Goal: Navigation & Orientation: Find specific page/section

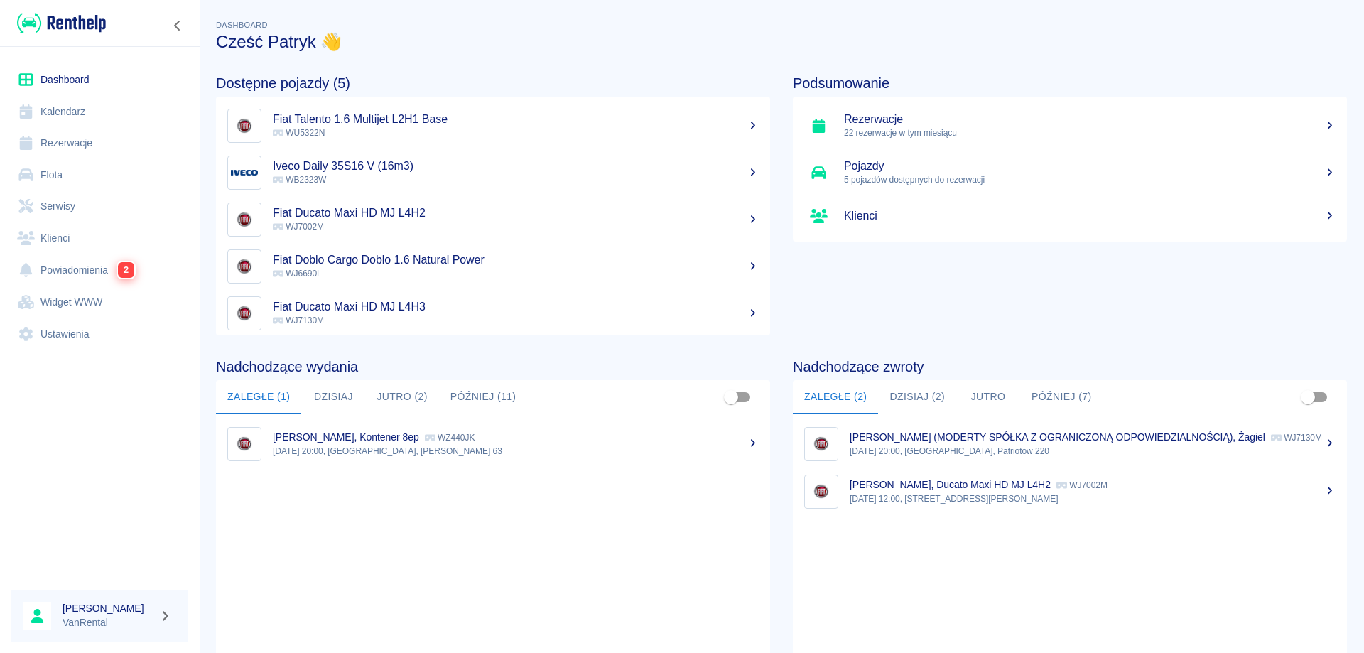
click at [55, 109] on link "Kalendarz" at bounding box center [99, 112] width 177 height 32
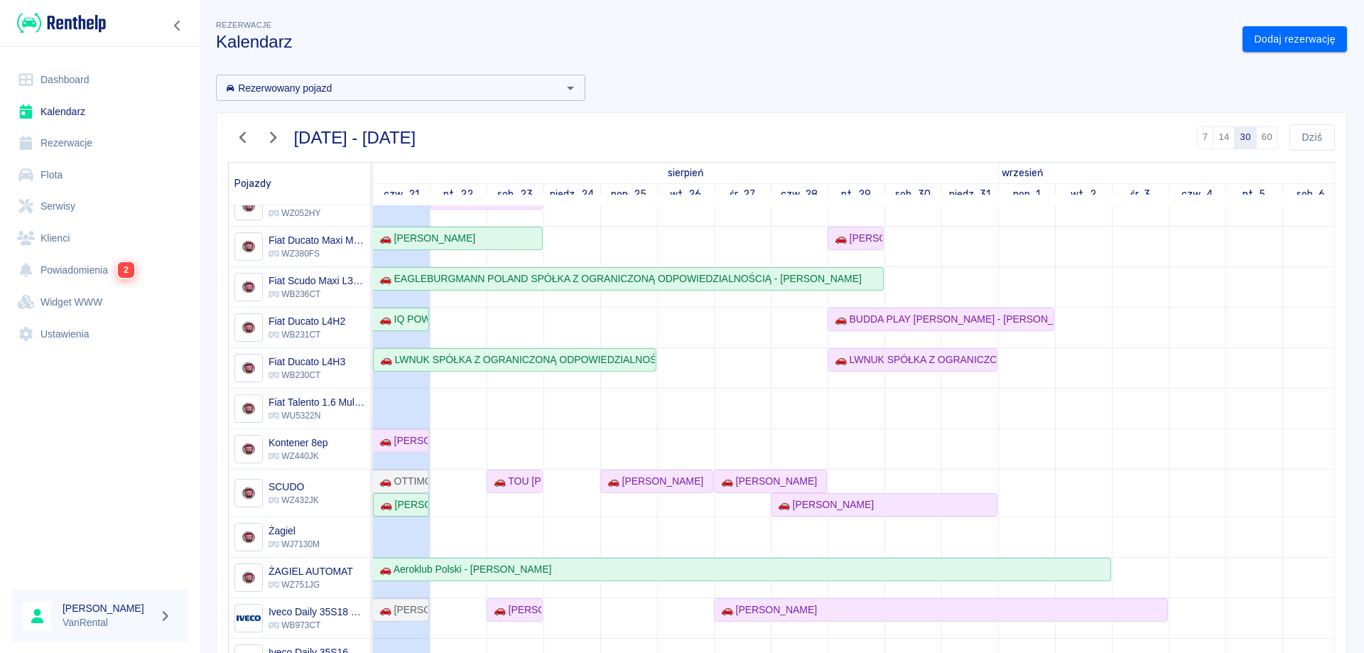
scroll to position [197, 0]
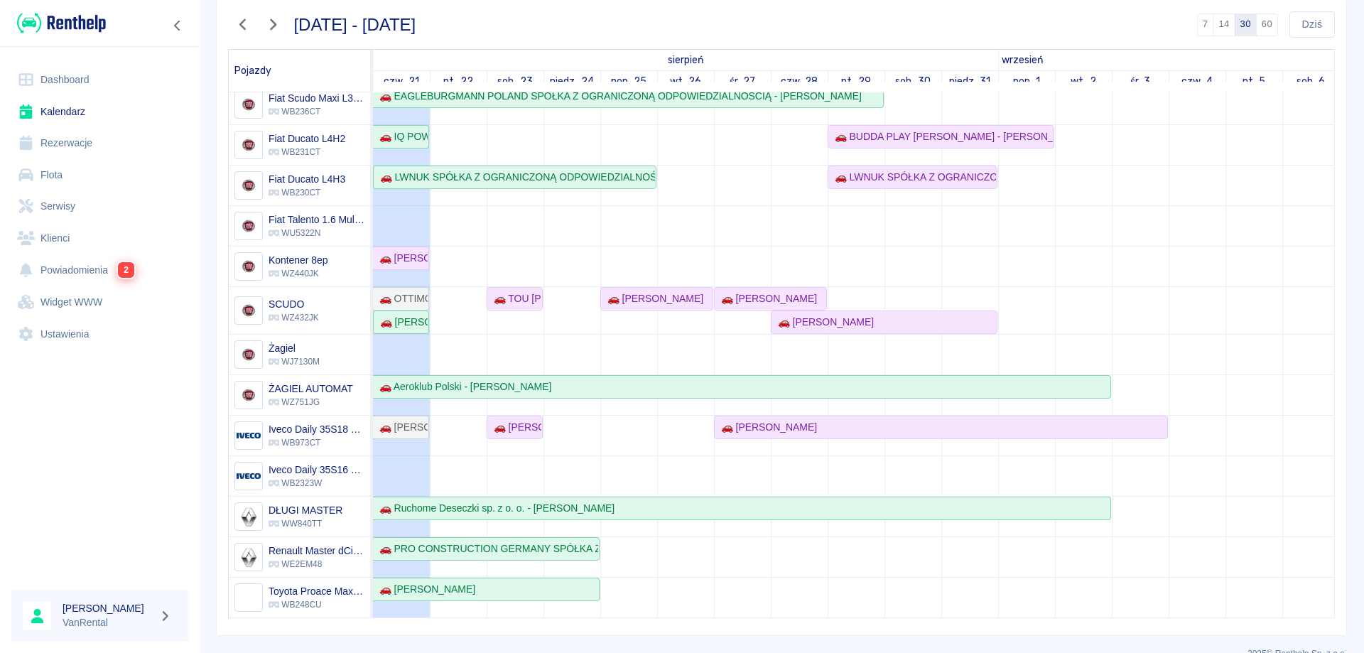
scroll to position [137, 0]
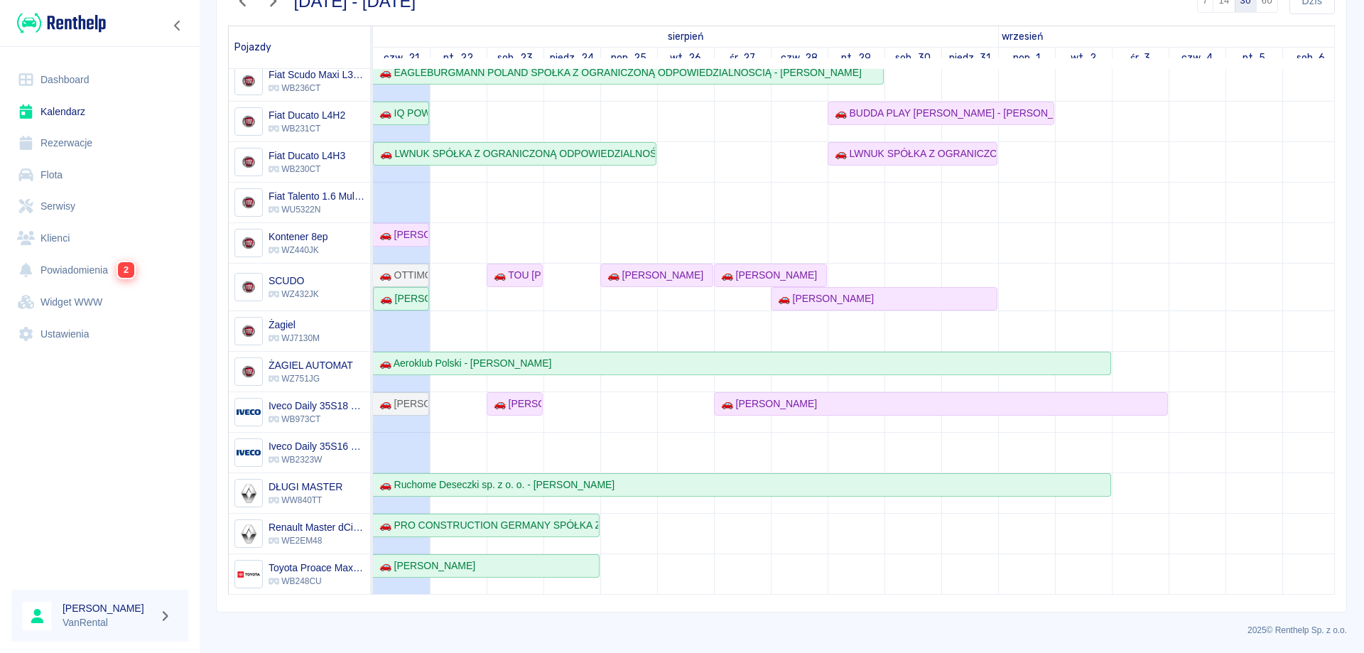
scroll to position [137, 0]
click at [60, 141] on link "Rezerwacje" at bounding box center [99, 143] width 177 height 32
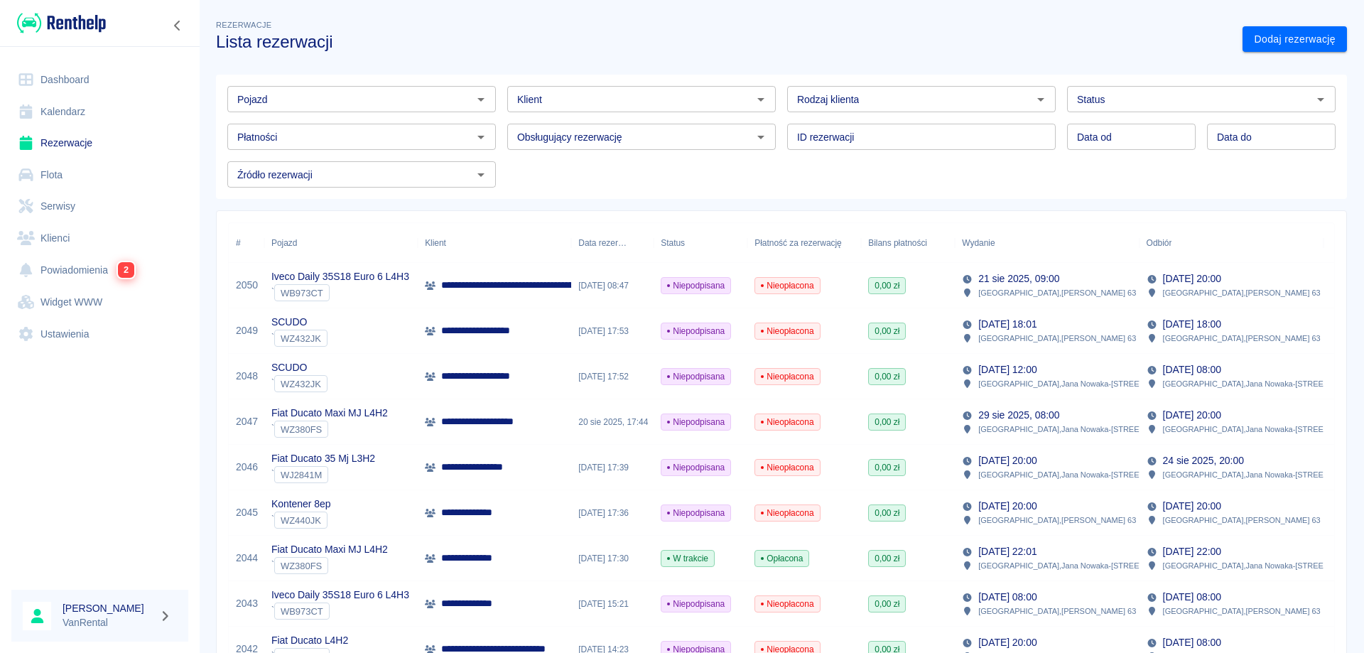
click at [461, 283] on p "**********" at bounding box center [590, 285] width 299 height 15
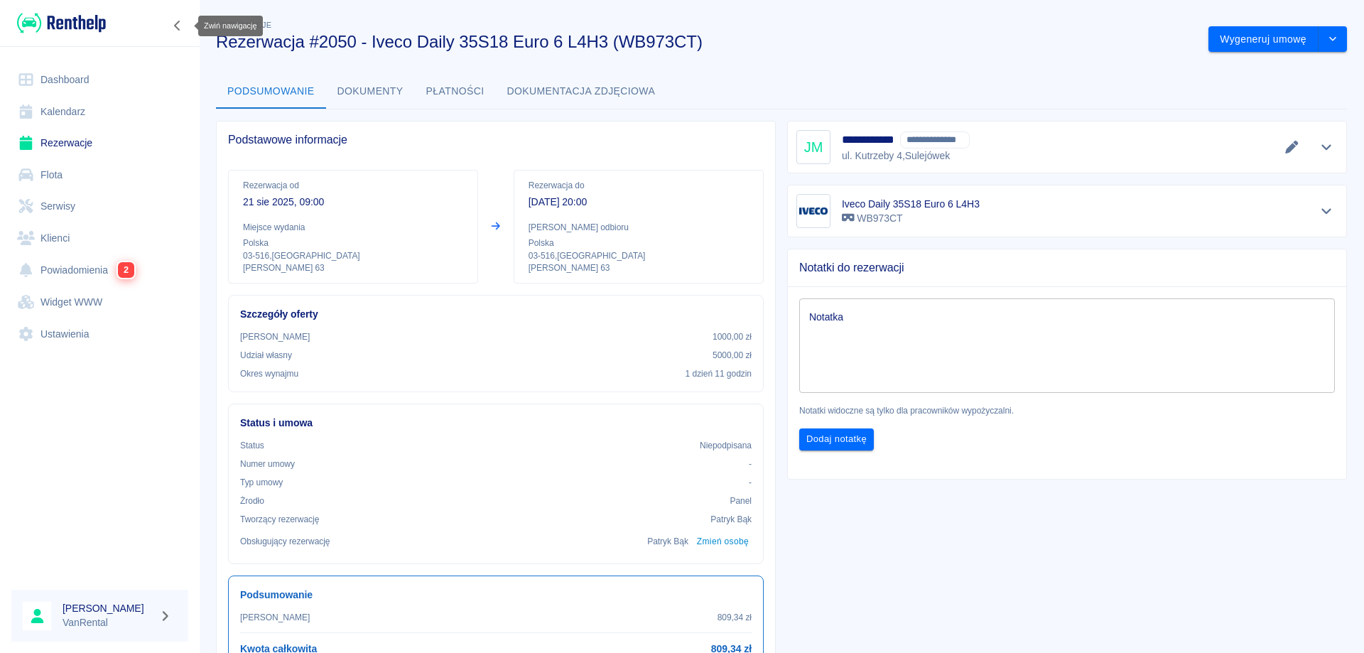
click at [175, 21] on icon "Zwiń nawigację" at bounding box center [177, 25] width 14 height 11
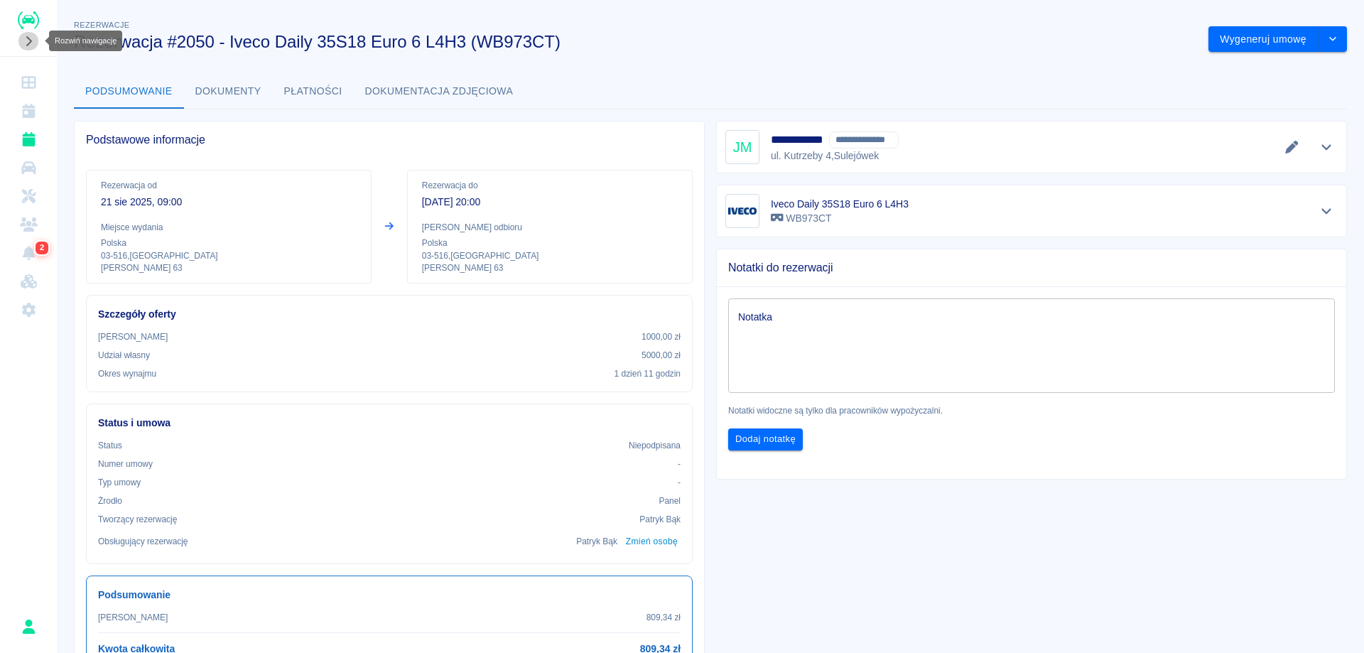
click at [31, 38] on icon "Rozwiń nawigację" at bounding box center [28, 41] width 14 height 11
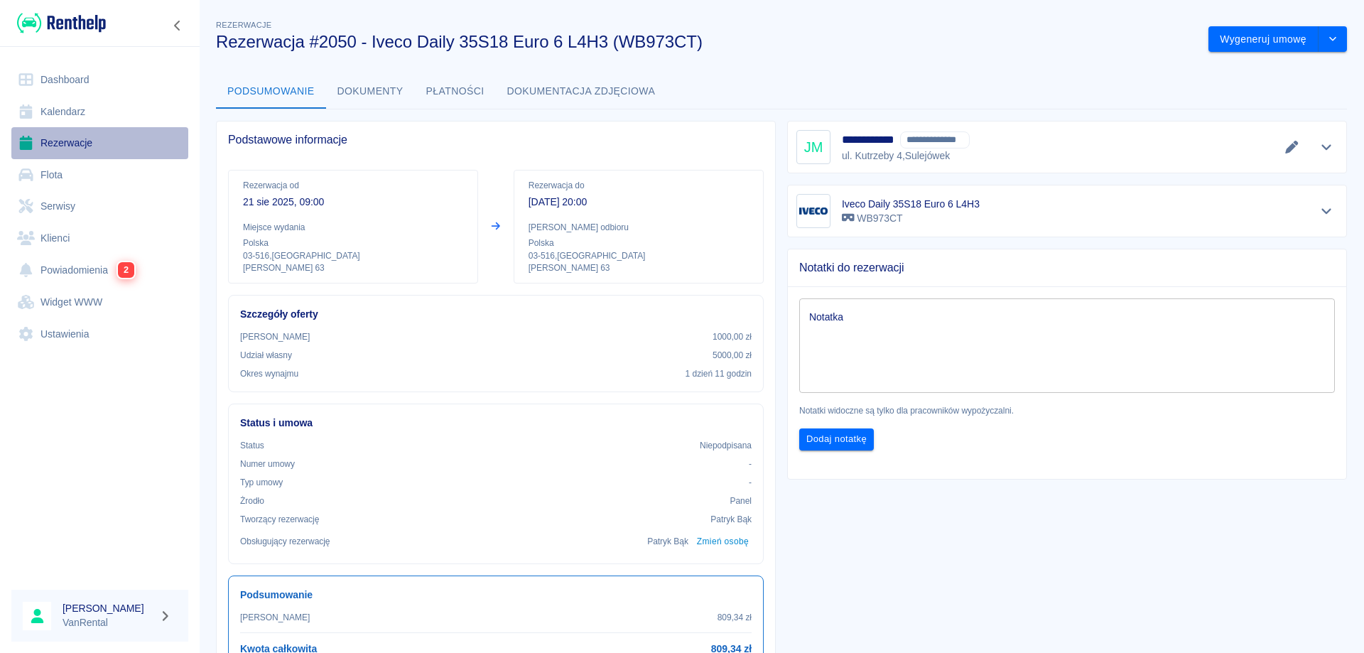
click at [92, 145] on link "Rezerwacje" at bounding box center [99, 143] width 177 height 32
